Goal: Find specific page/section: Find specific page/section

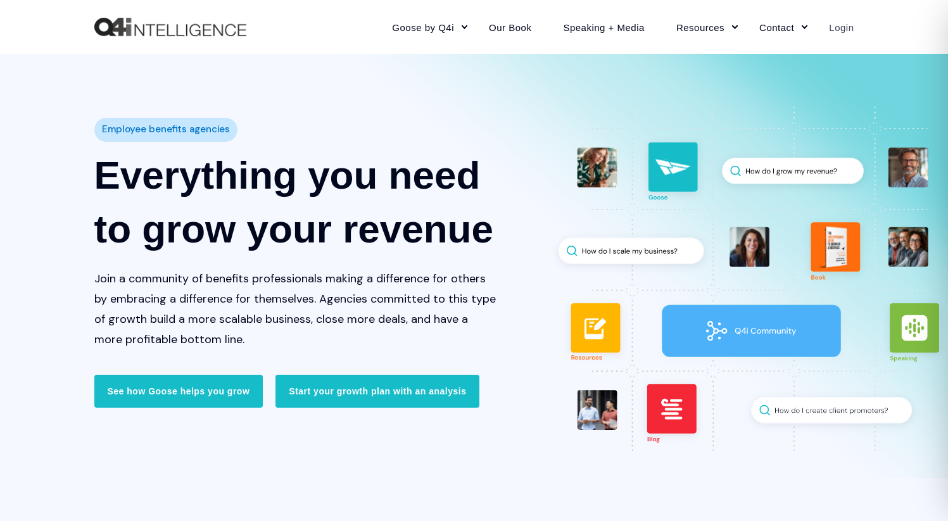
click at [840, 27] on link "Login" at bounding box center [833, 26] width 41 height 55
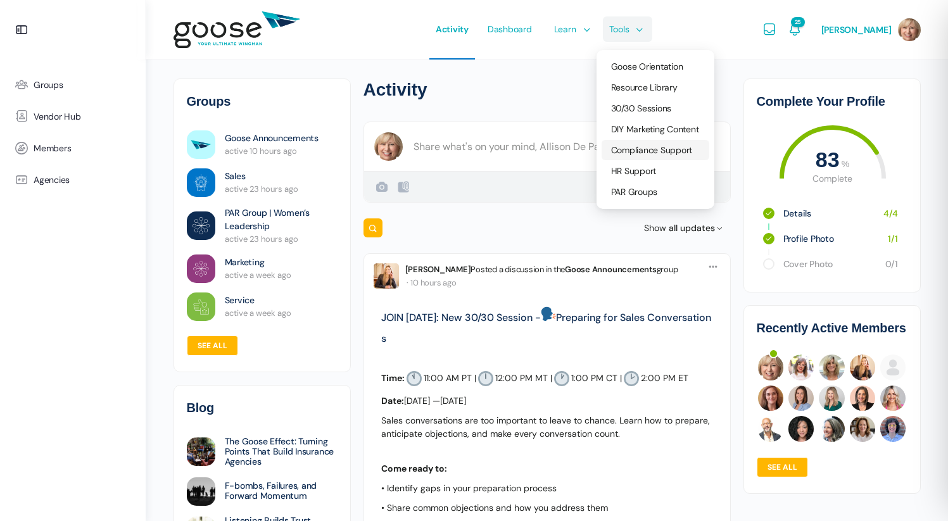
click at [646, 153] on span "Compliance Support" at bounding box center [652, 149] width 82 height 11
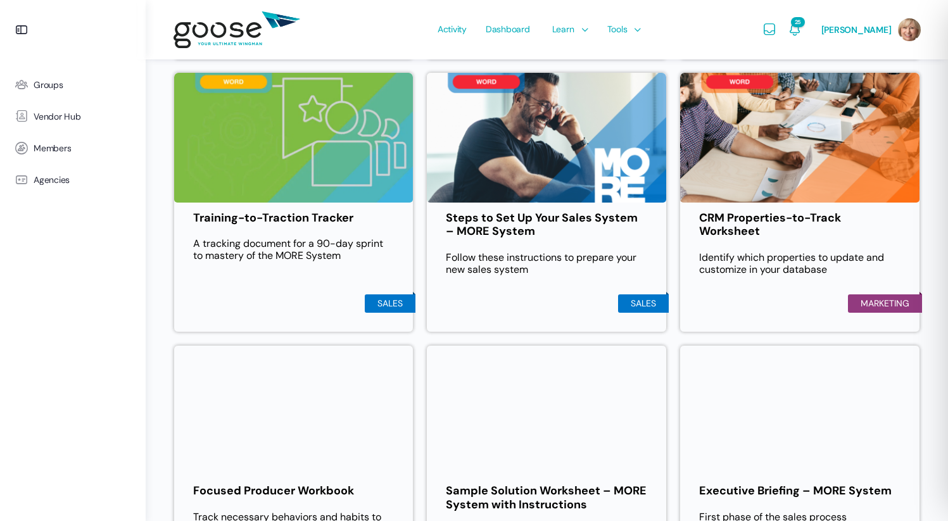
scroll to position [1224, 0]
